Goal: Information Seeking & Learning: Compare options

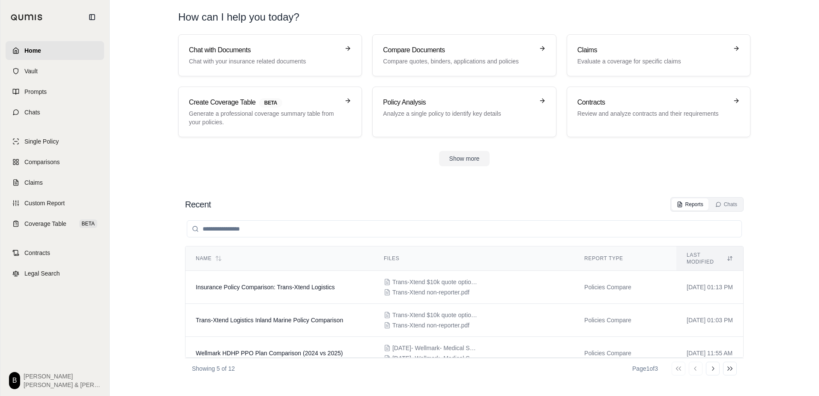
click at [48, 51] on link "Home" at bounding box center [55, 50] width 99 height 19
click at [59, 164] on span "Comparisons" at bounding box center [41, 162] width 35 height 9
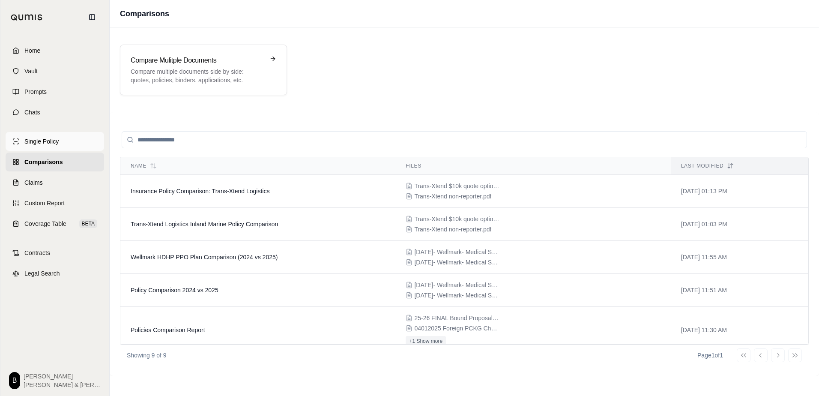
click at [48, 135] on link "Single Policy" at bounding box center [55, 141] width 99 height 19
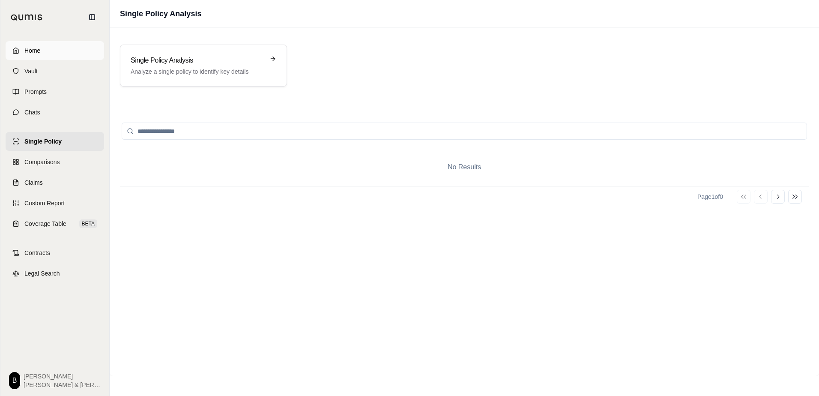
click at [42, 53] on link "Home" at bounding box center [55, 50] width 99 height 19
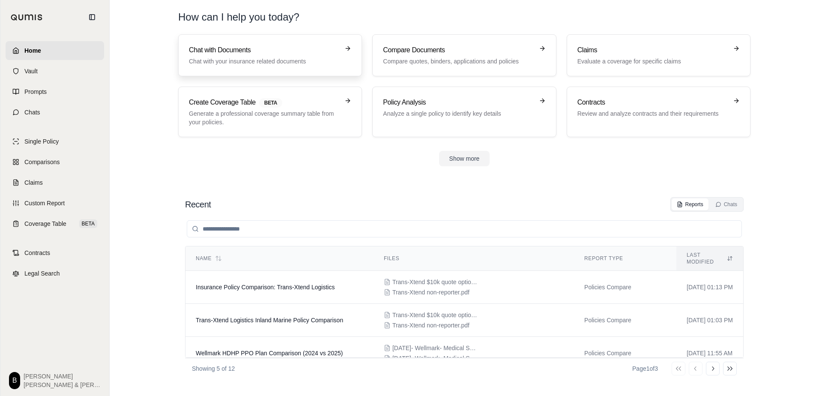
click at [240, 55] on div "Chat with Documents Chat with your insurance related documents" at bounding box center [264, 55] width 150 height 21
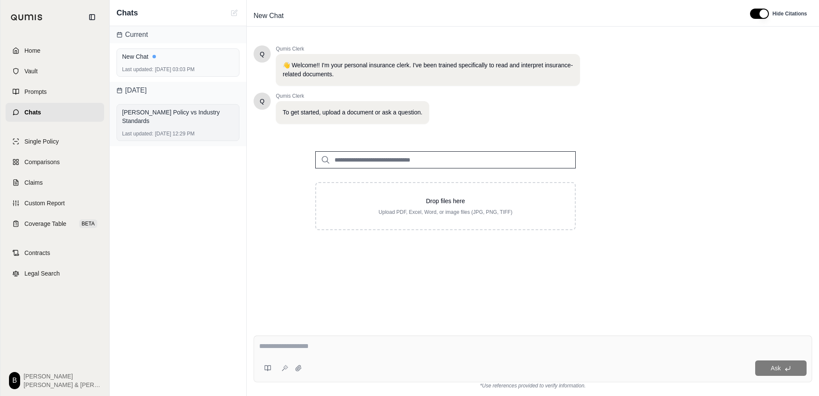
click at [143, 111] on div "[PERSON_NAME] Policy vs Industry Standards" at bounding box center [178, 116] width 112 height 17
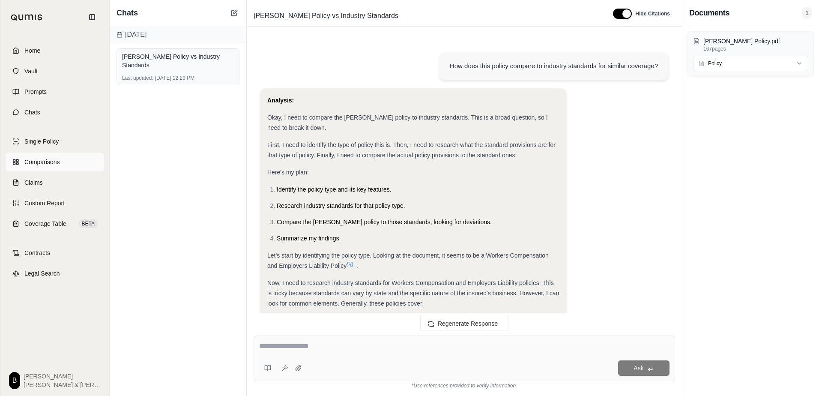
click at [39, 163] on span "Comparisons" at bounding box center [41, 162] width 35 height 9
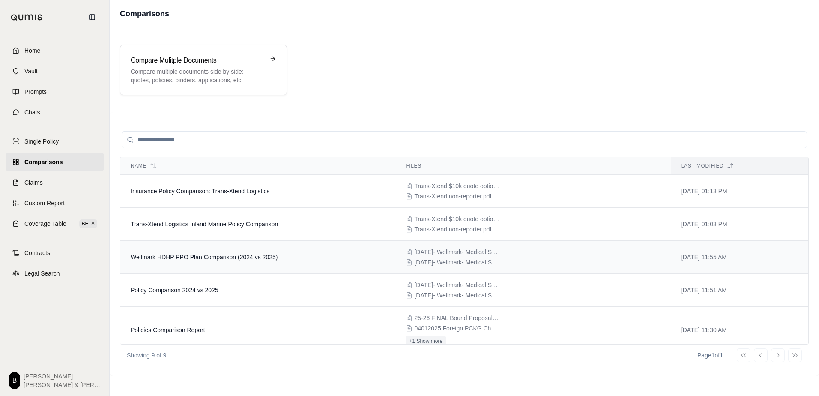
click at [189, 262] on td "Wellmark HDHP PPO Plan Comparison (2024 vs 2025)" at bounding box center [257, 257] width 275 height 33
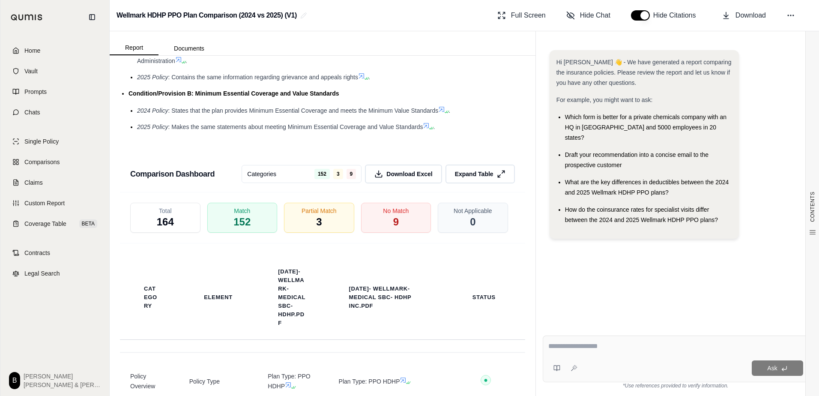
scroll to position [1242, 0]
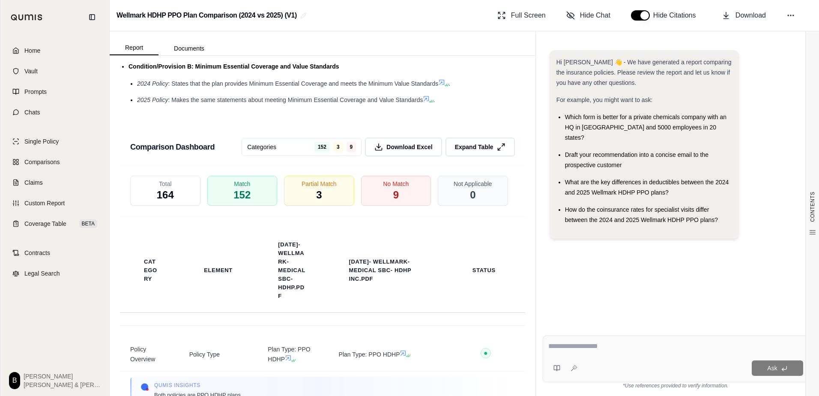
click at [482, 165] on div "Comparison Dashboard Categories 152 3 9 Download Excel Expand Table" at bounding box center [322, 143] width 405 height 43
click at [481, 157] on button "Expand Table" at bounding box center [480, 147] width 73 height 20
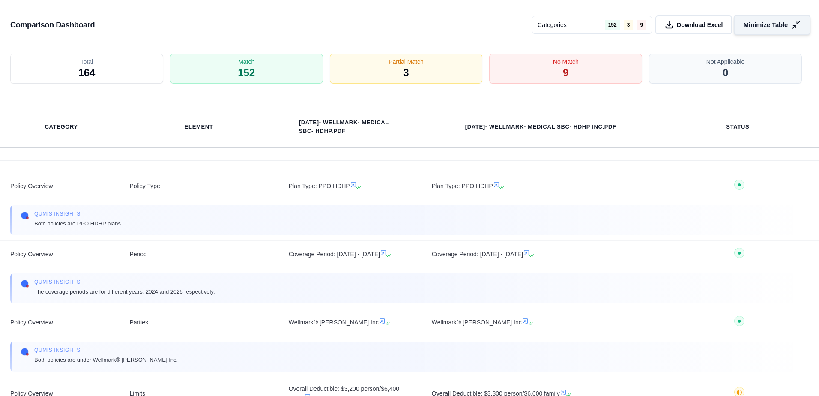
scroll to position [979, 0]
click at [556, 72] on div "No Match 9" at bounding box center [565, 69] width 161 height 32
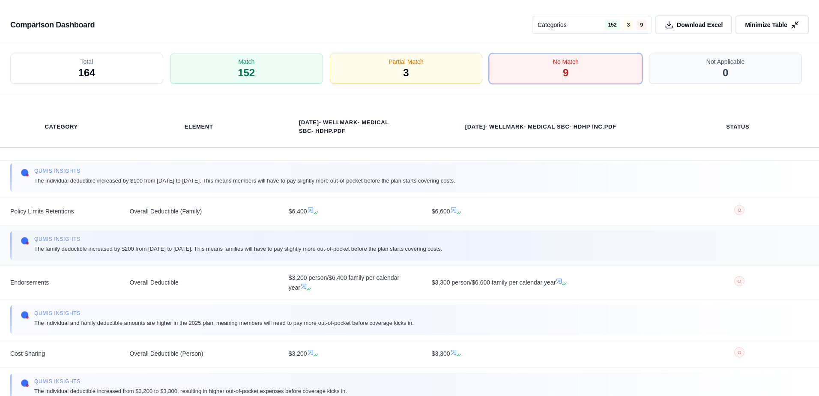
scroll to position [0, 0]
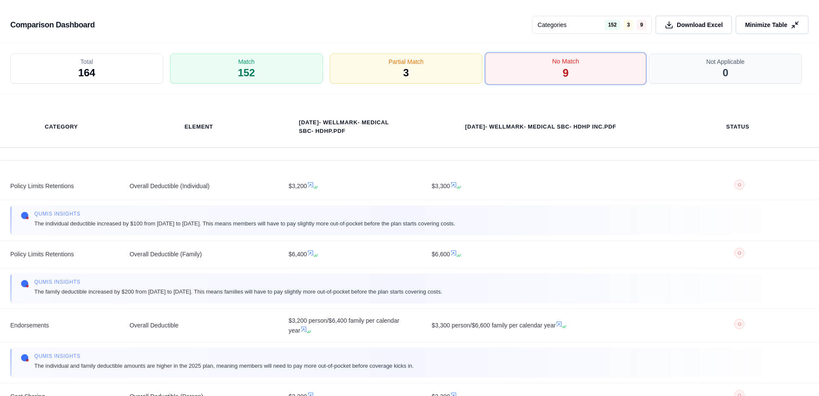
click at [556, 79] on div "No Match 9" at bounding box center [565, 69] width 161 height 32
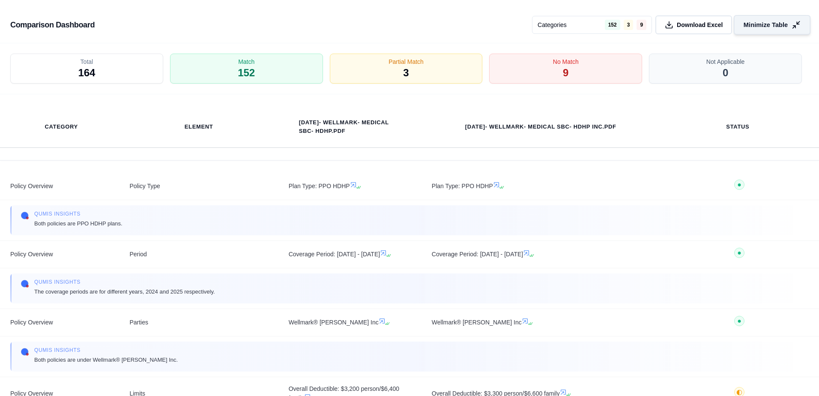
click at [777, 29] on span "Minimize Table" at bounding box center [766, 25] width 44 height 9
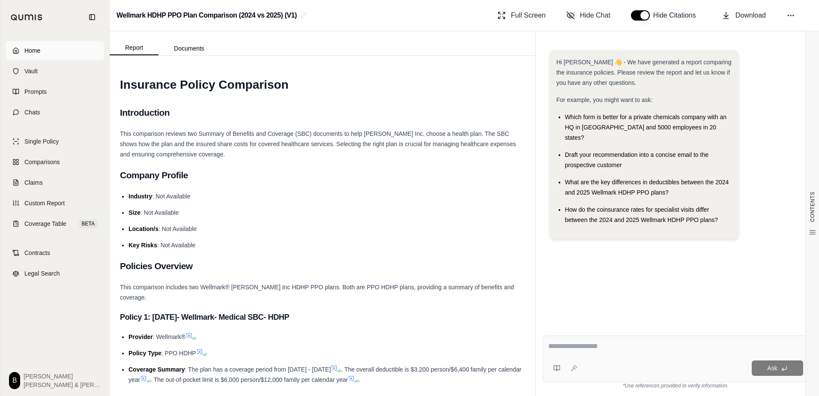
click at [60, 51] on link "Home" at bounding box center [55, 50] width 99 height 19
